Goal: Check status

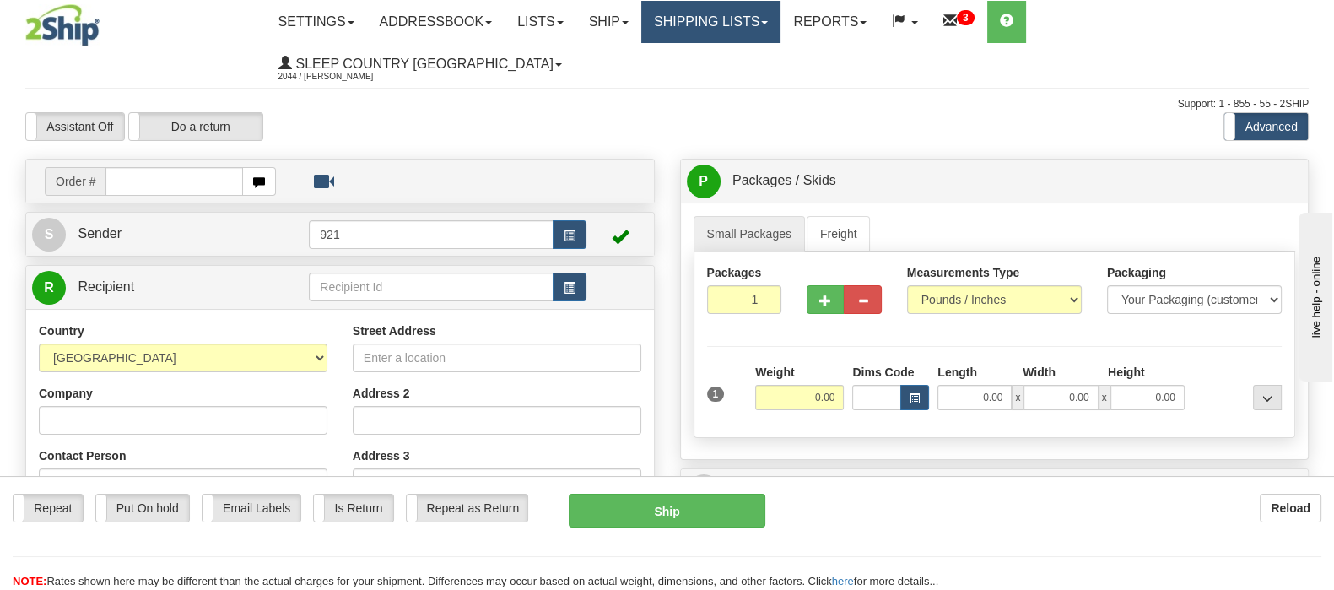
click at [734, 15] on link "Shipping lists" at bounding box center [710, 22] width 139 height 42
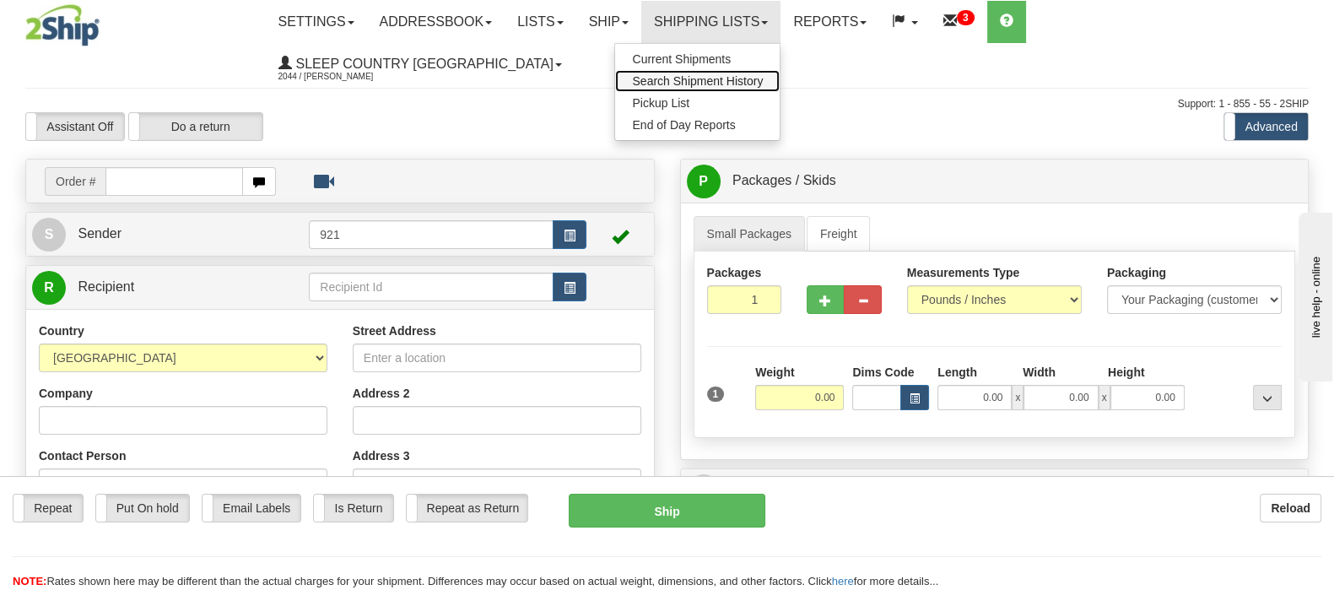
click at [763, 82] on span "Search Shipment History" at bounding box center [697, 80] width 131 height 13
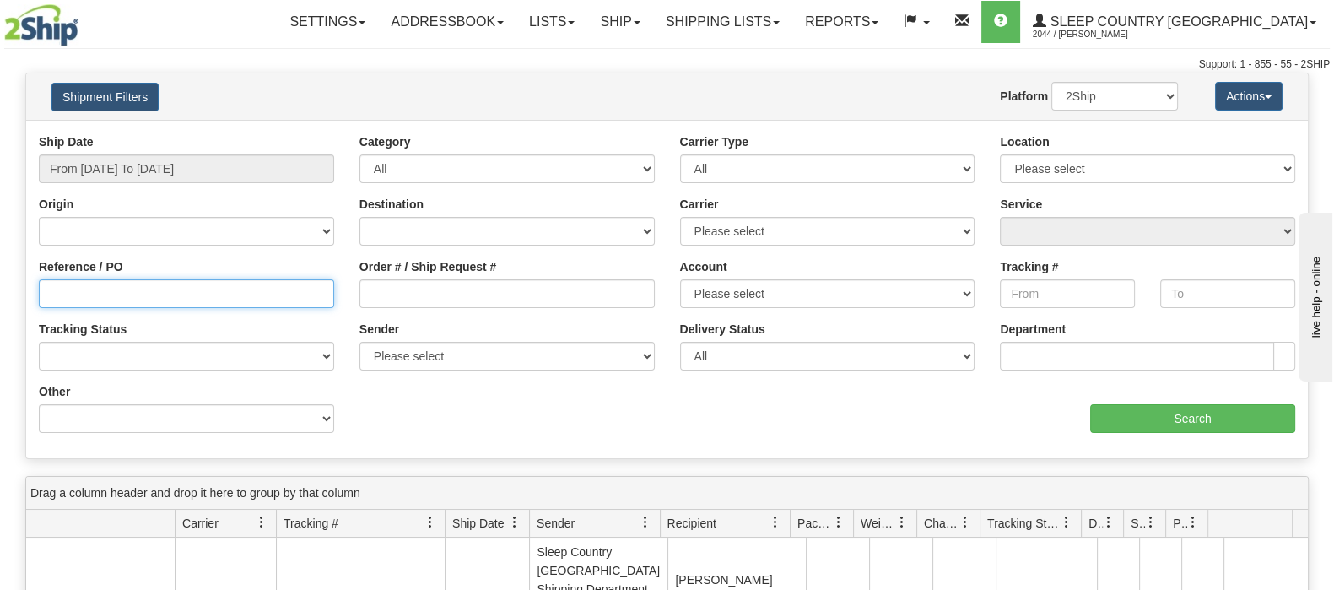
click at [76, 298] on input "Reference / PO" at bounding box center [186, 293] width 295 height 29
paste input "9002I010915"
type input "9002I010915"
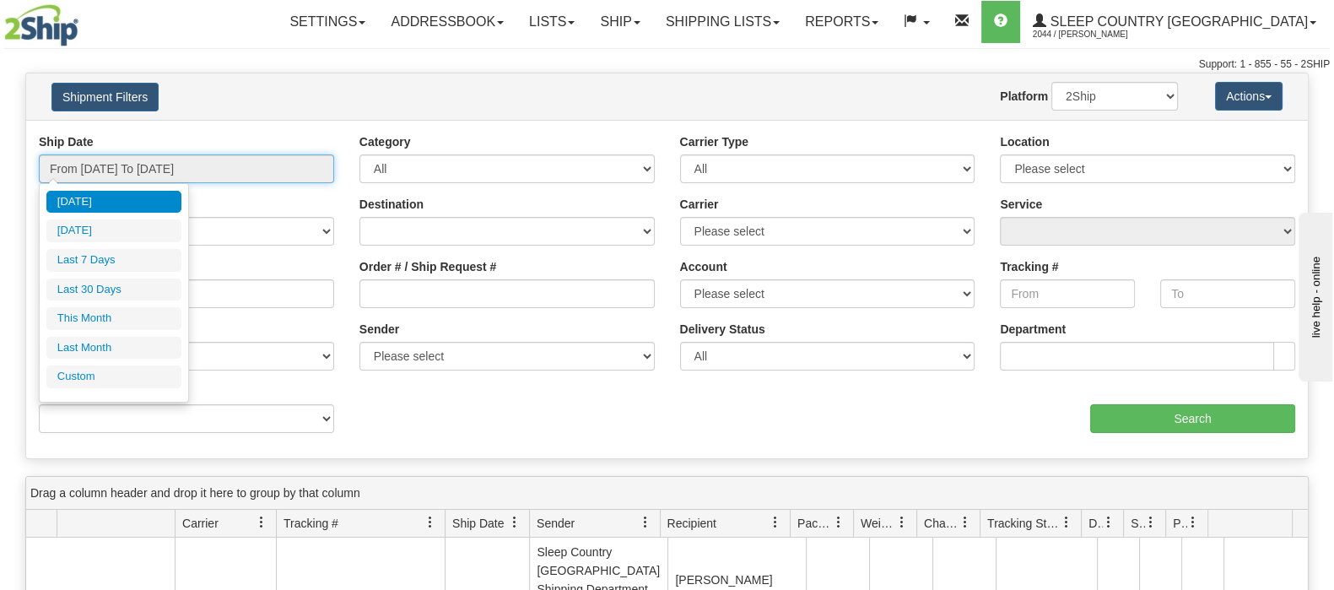
click at [122, 161] on input "From [DATE] To [DATE]" at bounding box center [186, 168] width 295 height 29
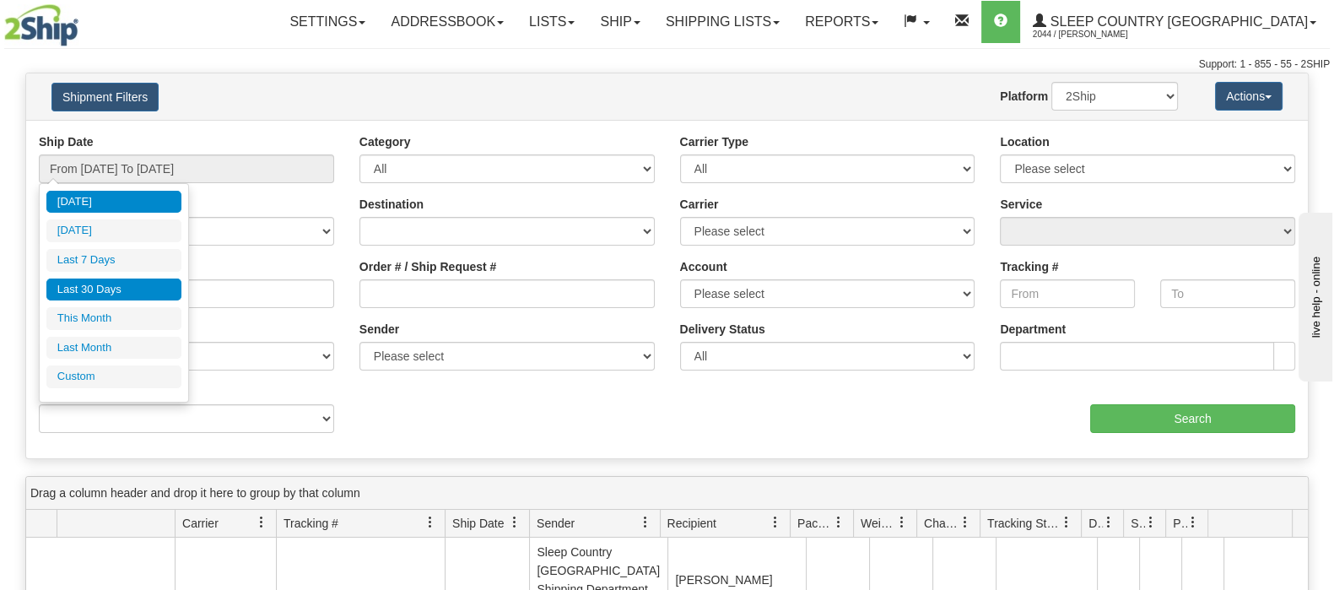
click at [104, 290] on li "Last 30 Days" at bounding box center [113, 289] width 135 height 23
type input "From [DATE] To [DATE]"
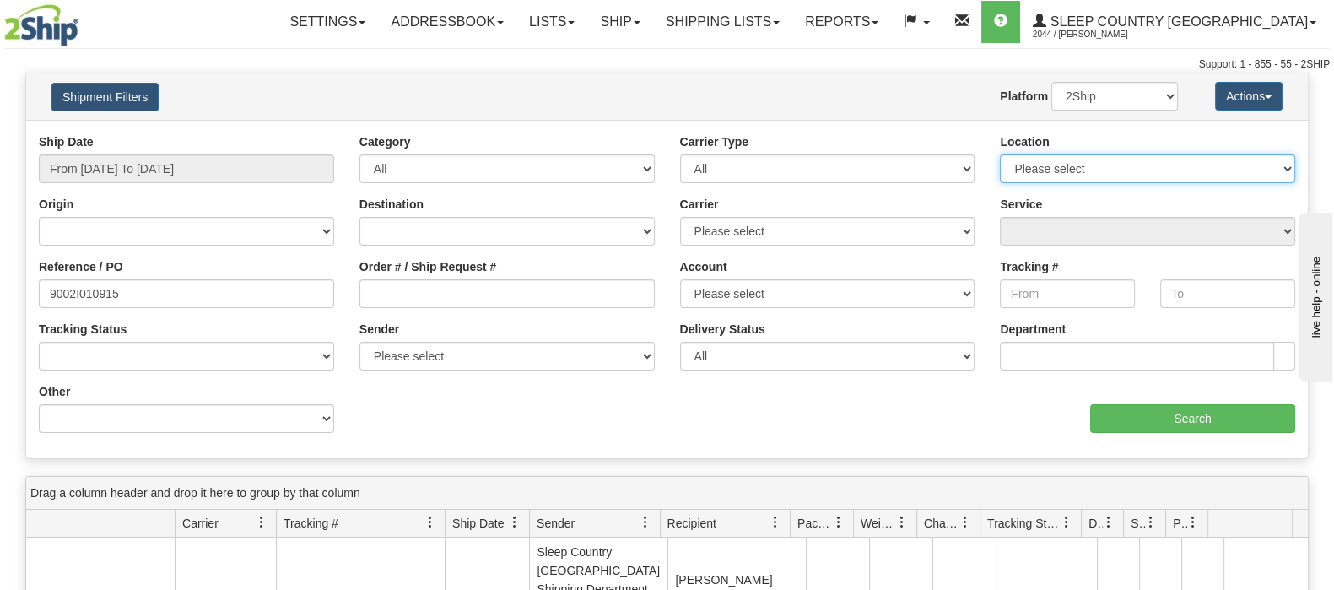
click at [1176, 162] on select "Please select [GEOGRAPHIC_DATA] 921 922 93 94 97 390 915 916 98 902 95 96 90 91…" at bounding box center [1147, 168] width 295 height 29
click at [1088, 94] on select "2Ship Imported" at bounding box center [1114, 96] width 127 height 29
select select "1"
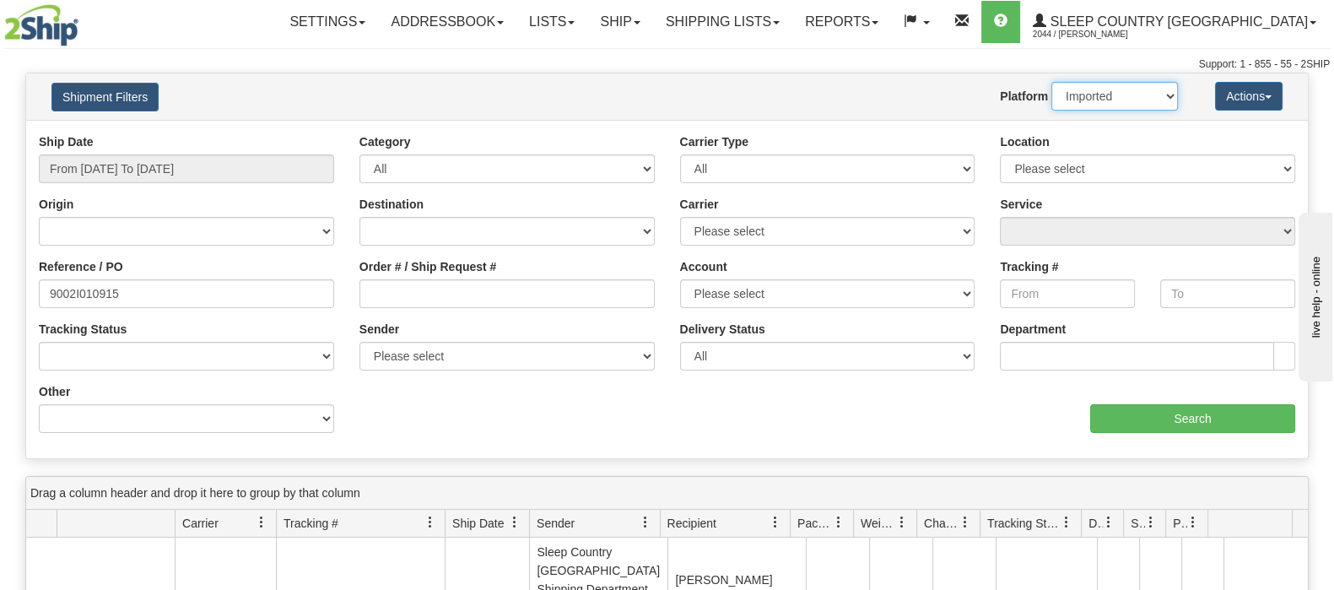
click at [1051, 82] on select "2Ship Imported" at bounding box center [1114, 96] width 127 height 29
